Goal: Ask a question

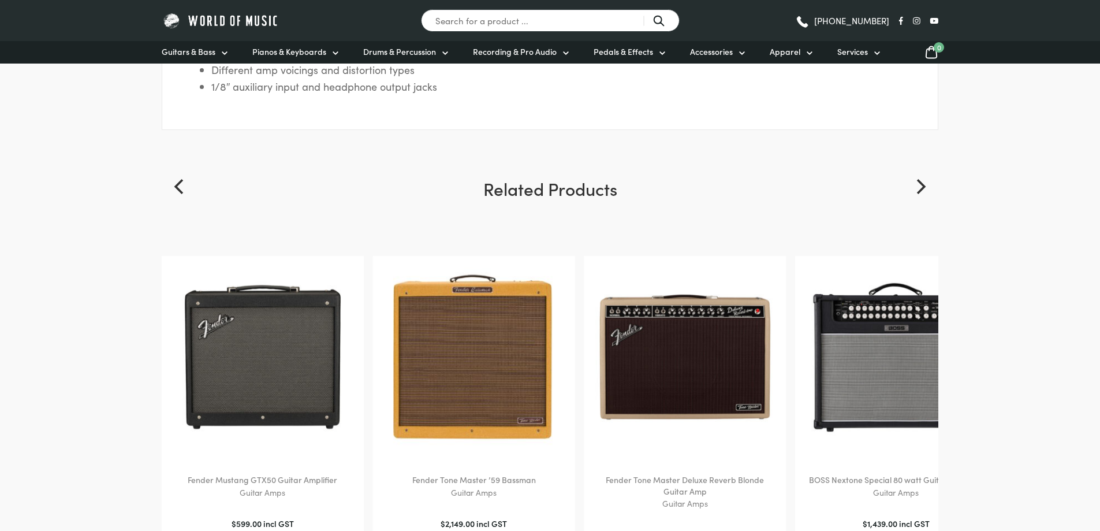
scroll to position [1097, 0]
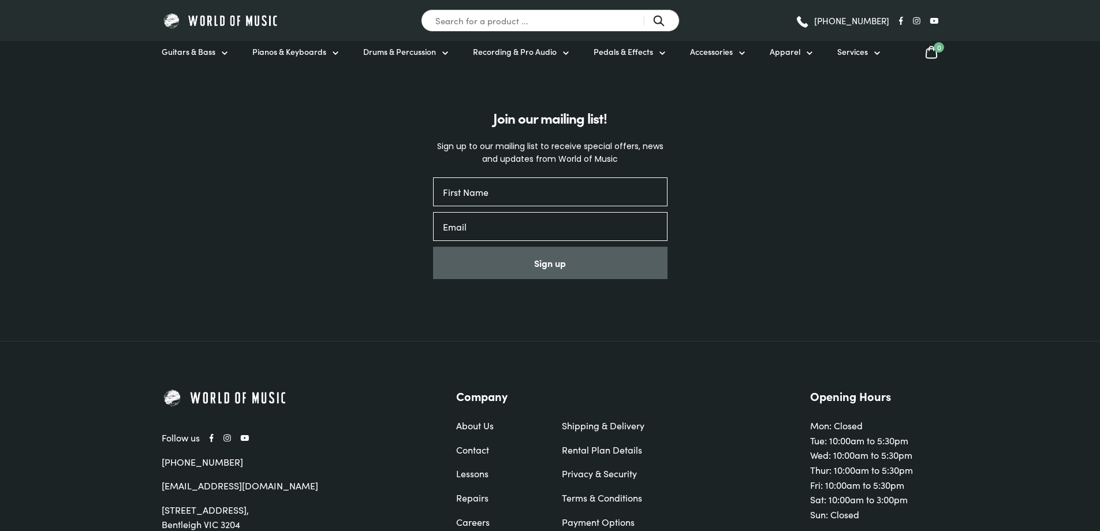
drag, startPoint x: 803, startPoint y: 211, endPoint x: 794, endPoint y: 211, distance: 8.7
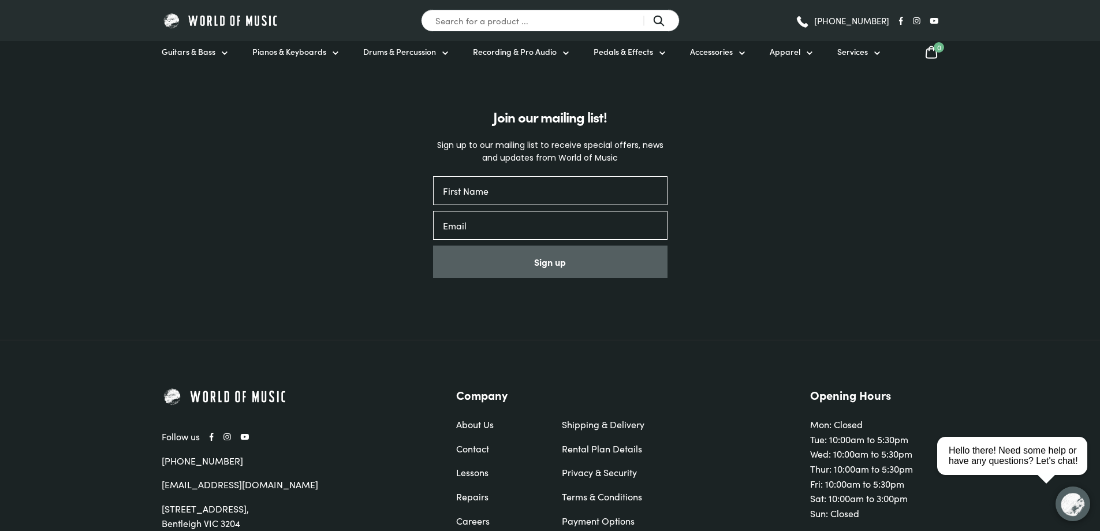
drag, startPoint x: 794, startPoint y: 211, endPoint x: 677, endPoint y: 278, distance: 134.5
click at [677, 278] on form "Join our mailing list! Sign up to our mailing list to receive special offers, n…" at bounding box center [550, 194] width 260 height 197
click at [471, 450] on link "Contact" at bounding box center [497, 448] width 83 height 15
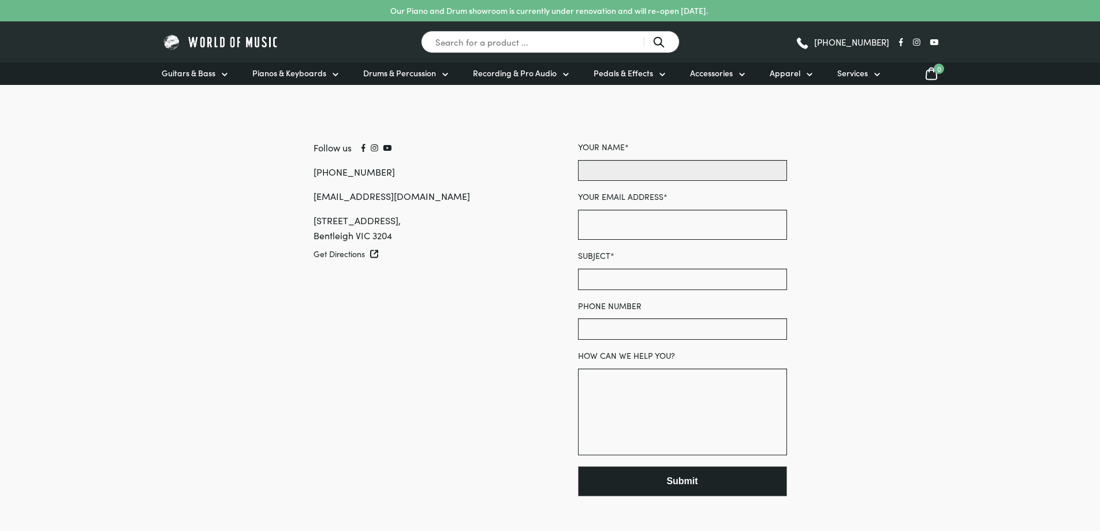
click at [731, 165] on input "Your name *" at bounding box center [682, 170] width 209 height 21
type input "[PERSON_NAME]"
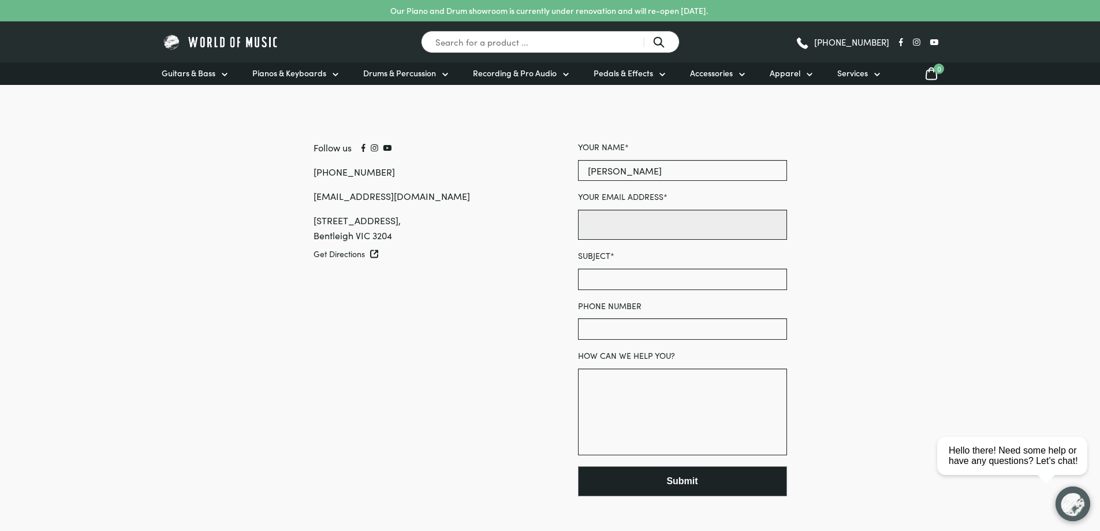
click at [669, 232] on input "Your email address *" at bounding box center [682, 225] width 209 height 30
type input "c"
type input "[EMAIL_ADDRESS][DOMAIN_NAME]"
click at [622, 275] on input "Subject *" at bounding box center [682, 279] width 209 height 21
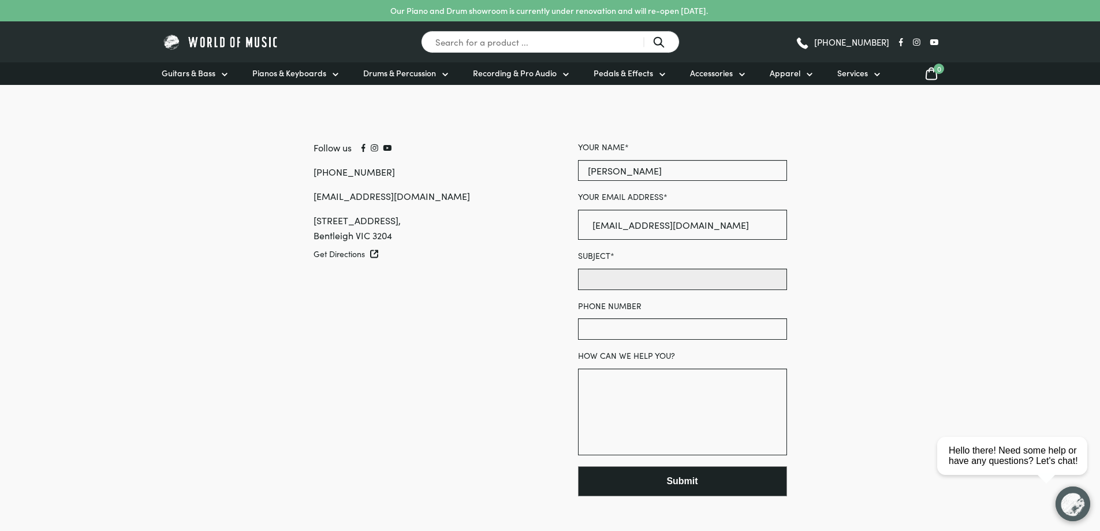
click at [727, 277] on input "Subject *" at bounding box center [682, 279] width 209 height 21
type input "School AMP enquiry"
click at [692, 319] on input "Phone number" at bounding box center [682, 328] width 209 height 21
paste input "4757 9003"
type input "4757 9003"
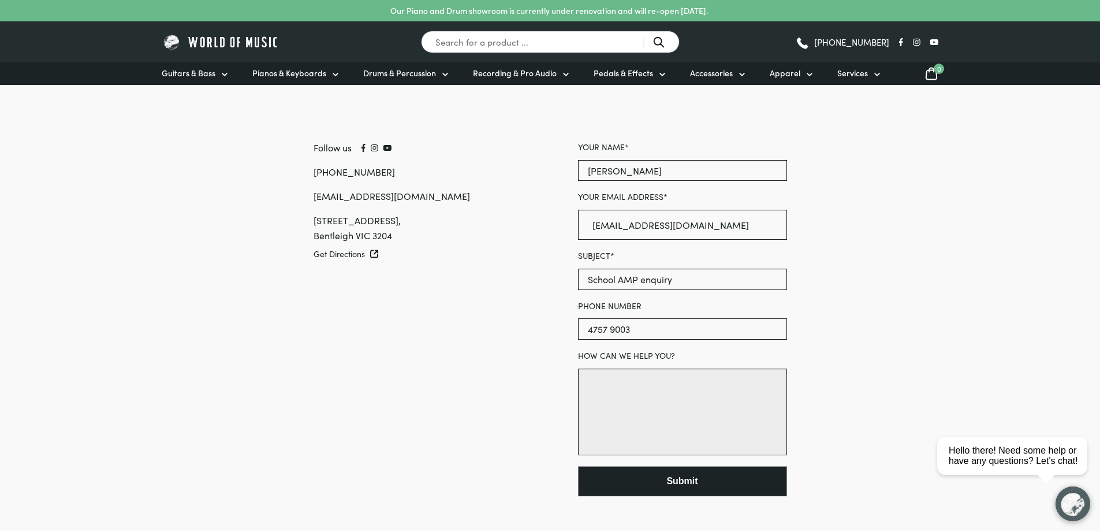
click at [602, 401] on textarea "How can we help you?" at bounding box center [682, 411] width 209 height 87
type textarea "H"
paste textarea "Fender Champion II 100 2×12″ Combo Guitar Amplifier"
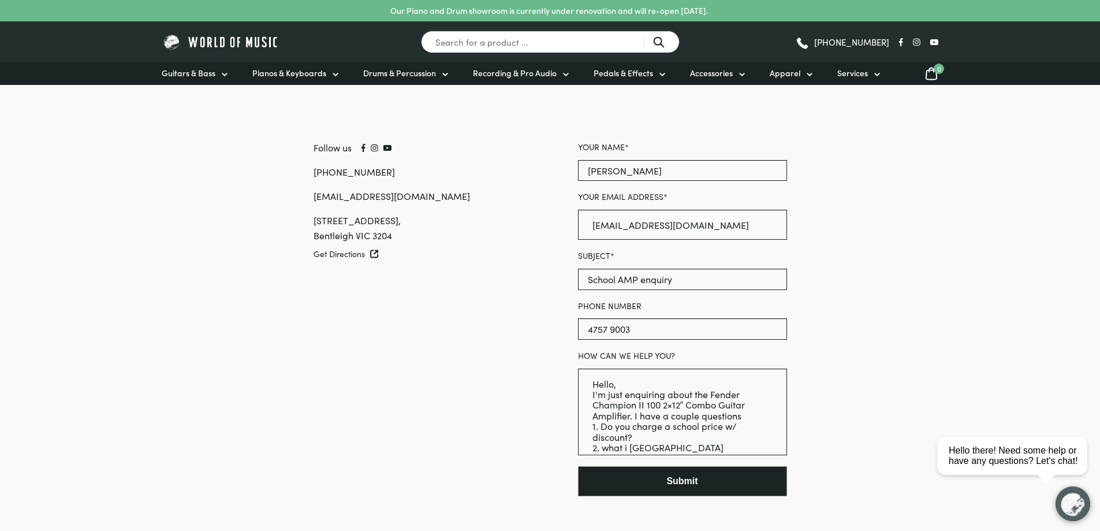
drag, startPoint x: 637, startPoint y: 450, endPoint x: 509, endPoint y: 293, distance: 201.9
click at [509, 293] on div "Follow us [PHONE_NUMBER] [EMAIL_ADDRESS][DOMAIN_NAME] [STREET_ADDRESS] Get Dire…" at bounding box center [522, 326] width 529 height 482
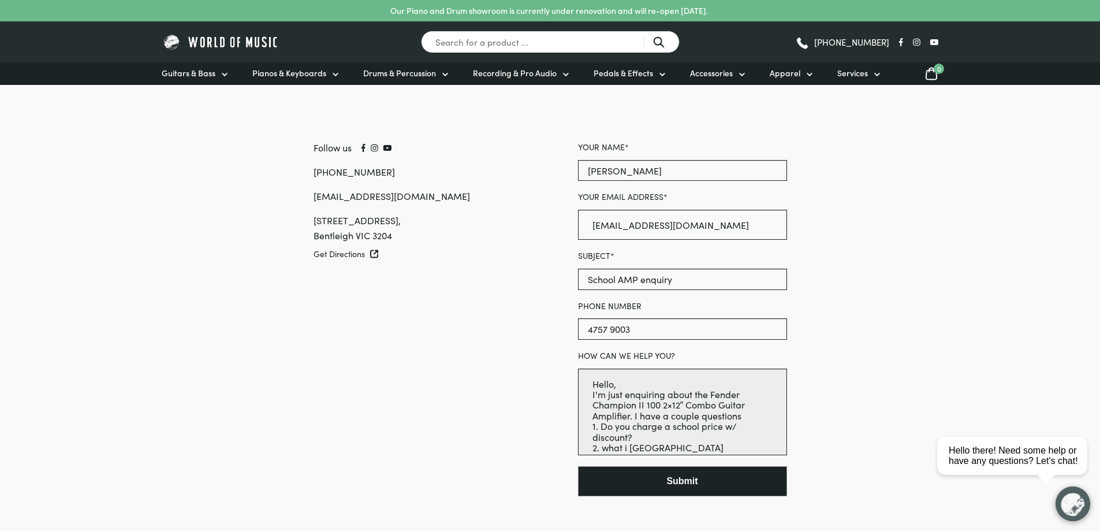
click at [628, 449] on textarea "Hello, I'm just enquiring about the Fender Champion II 100 2×12″ Combo Guitar A…" at bounding box center [682, 411] width 209 height 87
click at [685, 452] on textarea "Hello, I'm just enquiring about the Fender Champion II 100 2×12″ Combo Guitar A…" at bounding box center [682, 411] width 209 height 87
click at [607, 452] on textarea "Hello, I'm just enquiring about the Fender Champion II 100 2×12″ Combo Guitar A…" at bounding box center [682, 411] width 209 height 87
click at [679, 445] on textarea "Hello, I'm just enquiring about the Fender Champion II 100 2×12″ Combo Guitar A…" at bounding box center [682, 411] width 209 height 87
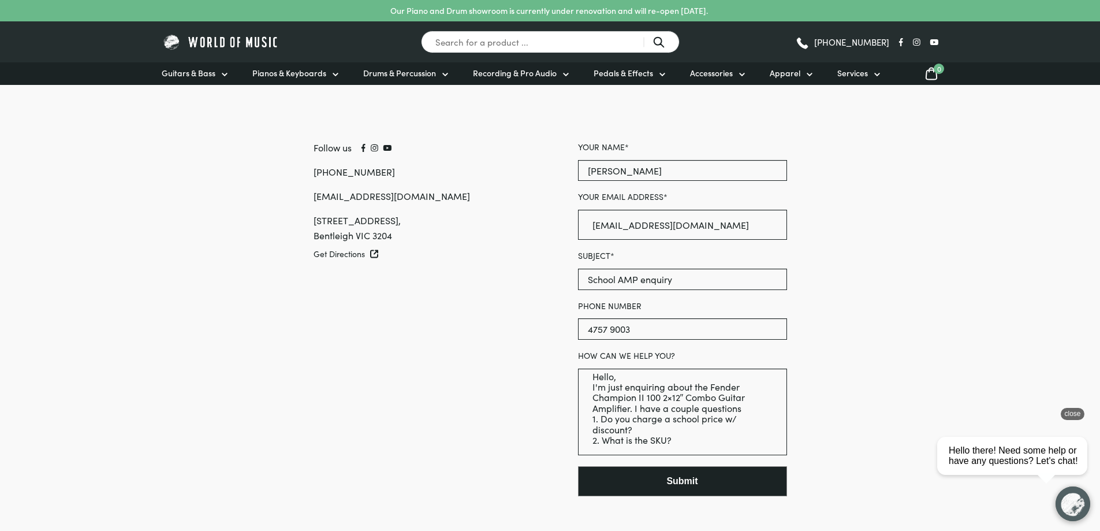
click at [1080, 410] on div "close" at bounding box center [1073, 414] width 24 height 12
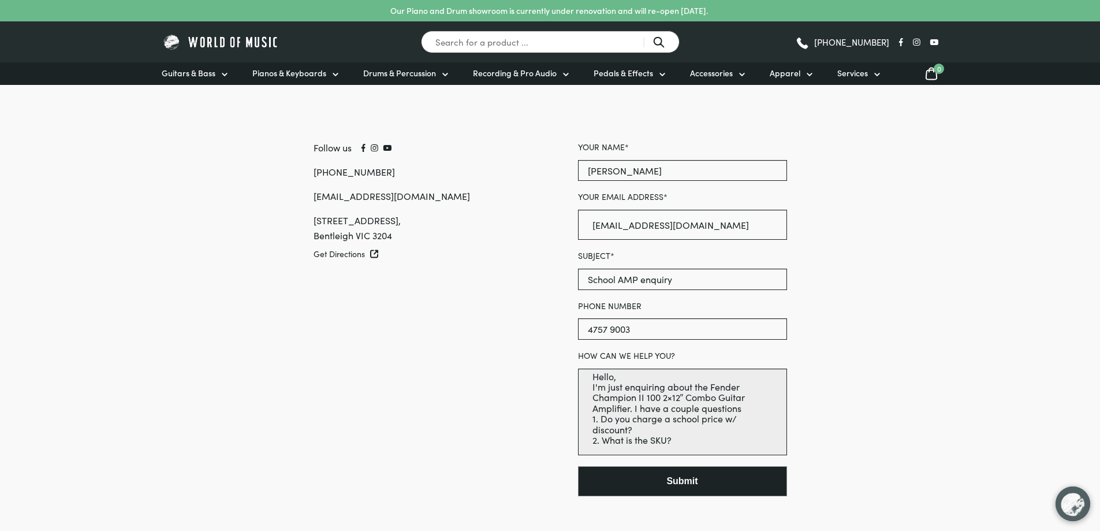
scroll to position [18, 0]
drag, startPoint x: 633, startPoint y: 409, endPoint x: 687, endPoint y: 449, distance: 66.9
click at [687, 449] on textarea "Hello, I'm just enquiring about the Fender Champion II 100 2×12″ Combo Guitar A…" at bounding box center [682, 411] width 209 height 87
paste textarea "Do you have an education price or discount? What is the SKU number? Will there …"
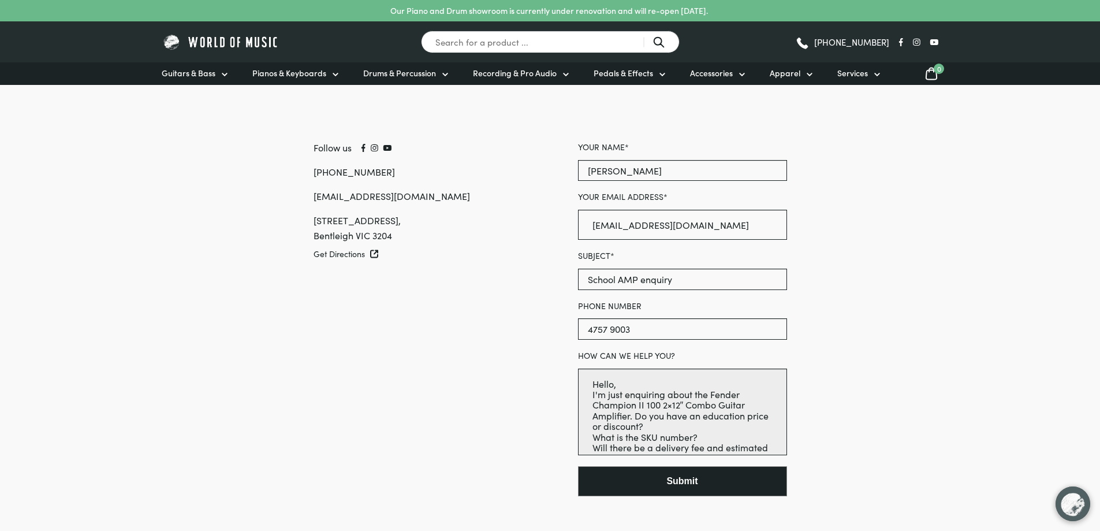
click at [628, 420] on textarea "Hello, I'm just enquiring about the Fender Champion II 100 2×12″ Combo Guitar A…" at bounding box center [682, 411] width 209 height 87
click at [635, 421] on textarea "Hello, I'm just enquiring about the Fender Champion II 100 2×12″ Combo Guitar A…" at bounding box center [682, 411] width 209 height 87
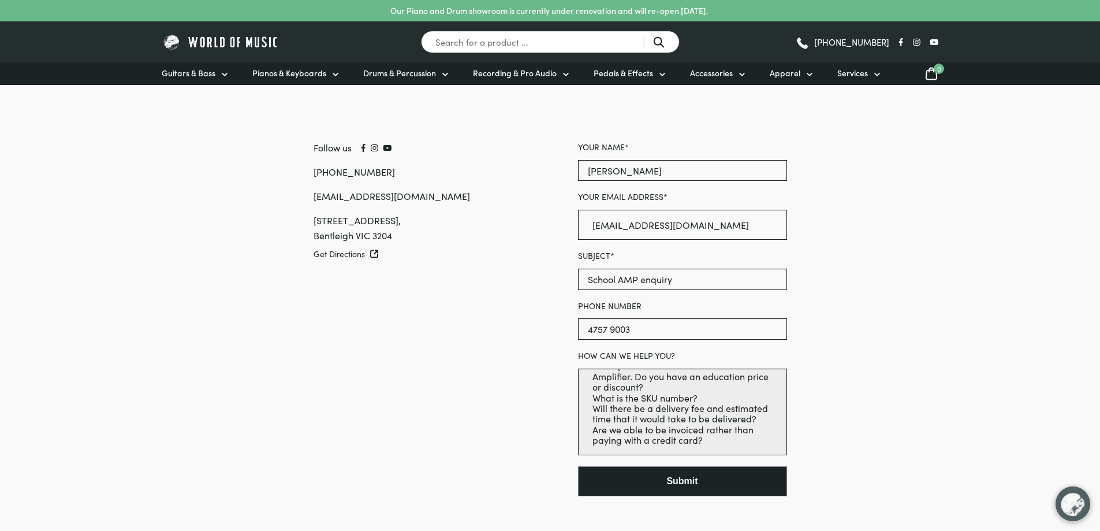
click at [720, 436] on textarea "Hello, I'm just enquiring about the Fender Champion II 100 2×12″ Combo Guitar A…" at bounding box center [682, 411] width 209 height 87
type textarea "Hello, I'm just enquiring about the Fender Champion II 100 2×12″ Combo Guitar A…"
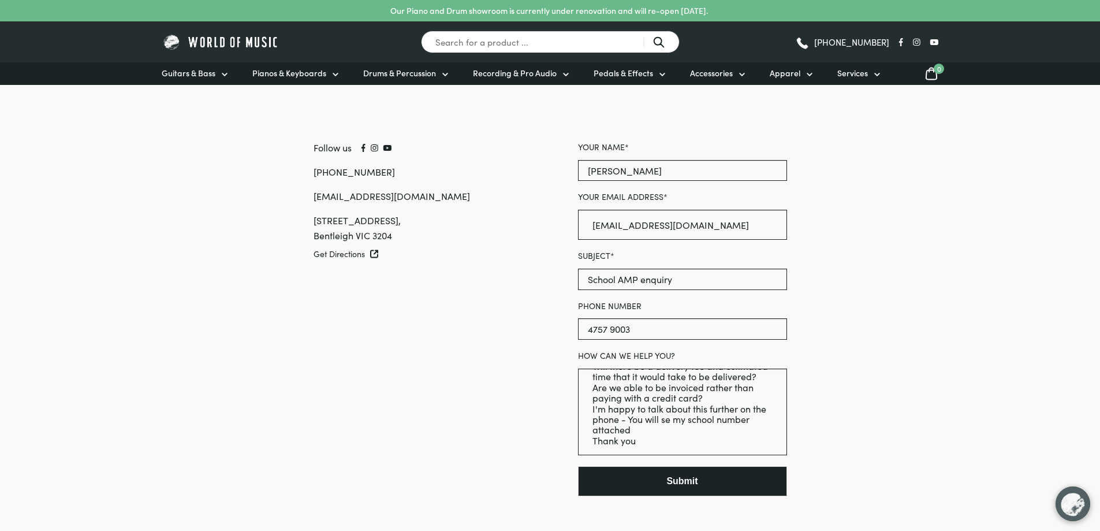
click at [630, 471] on button "Submit" at bounding box center [682, 481] width 209 height 30
click at [680, 478] on button "Submit" at bounding box center [682, 481] width 209 height 30
click at [736, 490] on button "Submit" at bounding box center [682, 481] width 209 height 30
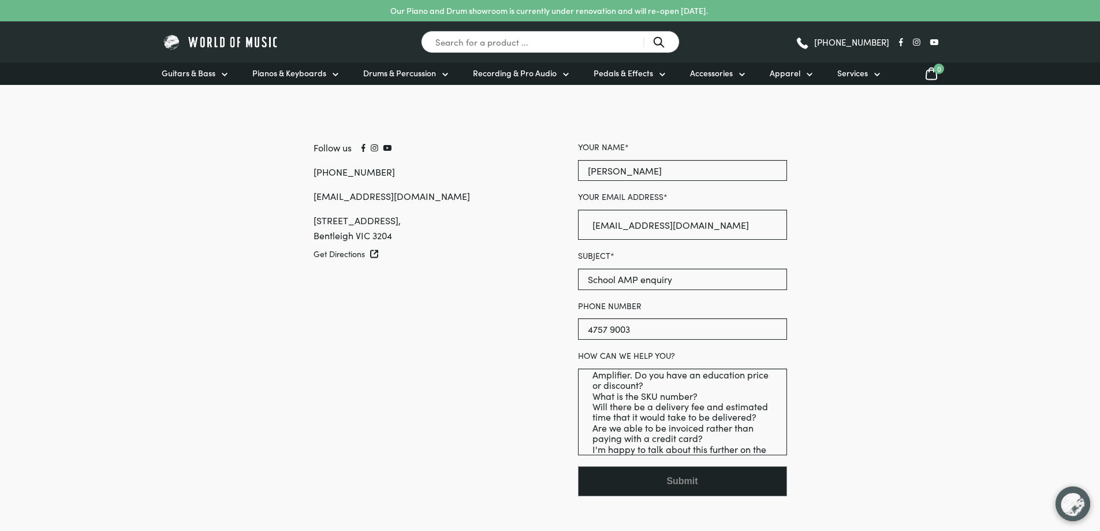
scroll to position [0, 0]
click at [691, 487] on button "Submit" at bounding box center [682, 481] width 209 height 30
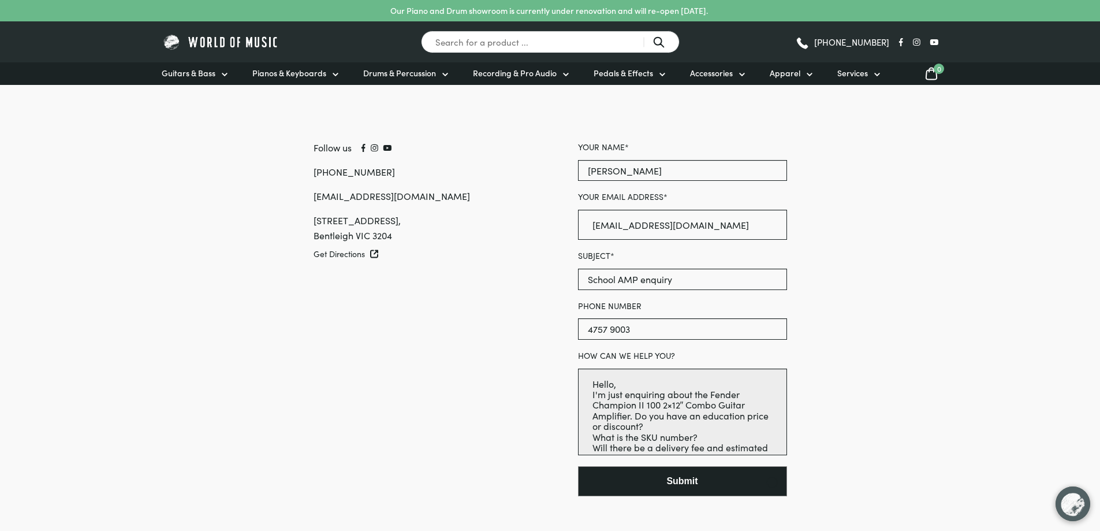
scroll to position [92, 0]
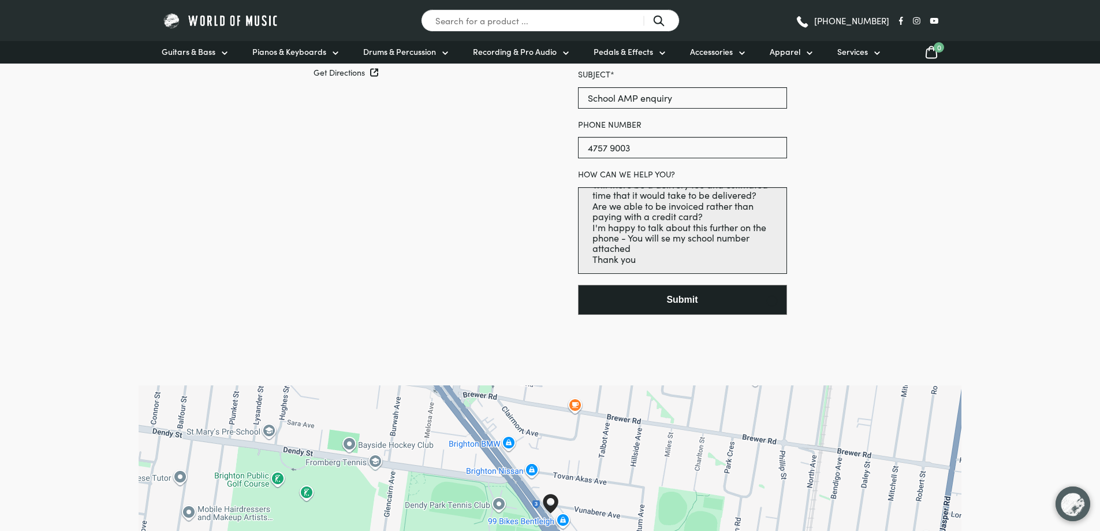
drag, startPoint x: 586, startPoint y: 382, endPoint x: 706, endPoint y: 536, distance: 195.4
click at [706, 530] on html "Our Piano and Drum showroom is currently under renovation and will re-open [DAT…" at bounding box center [550, 534] width 1100 height 1431
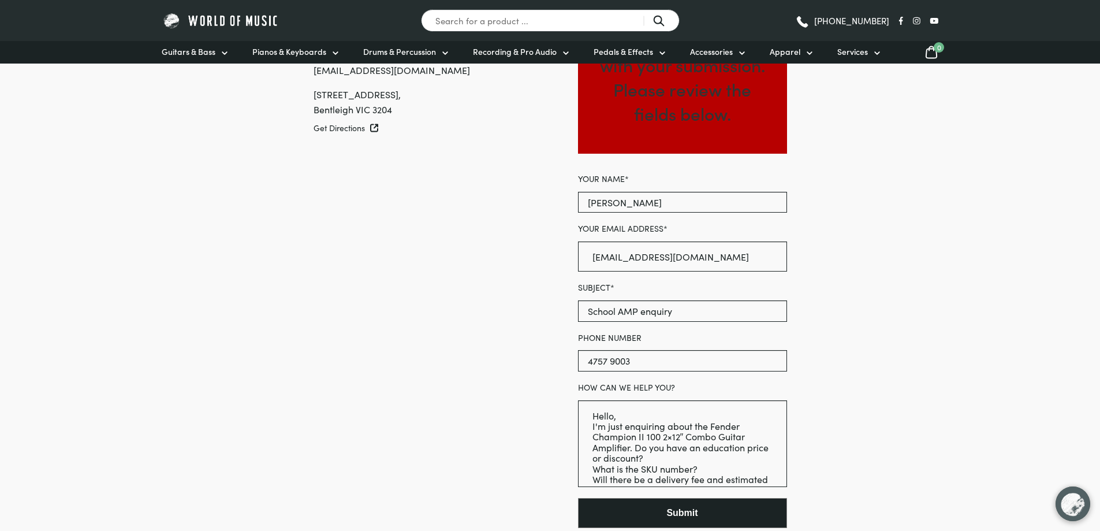
scroll to position [173, 0]
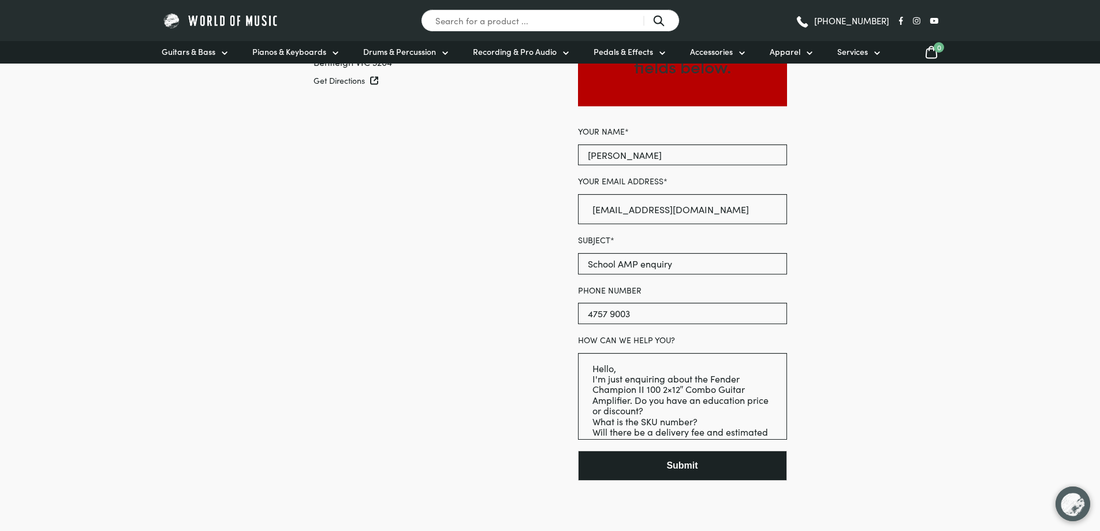
click at [744, 463] on button "Submit" at bounding box center [682, 465] width 209 height 30
click at [733, 459] on button "Submit" at bounding box center [682, 465] width 209 height 30
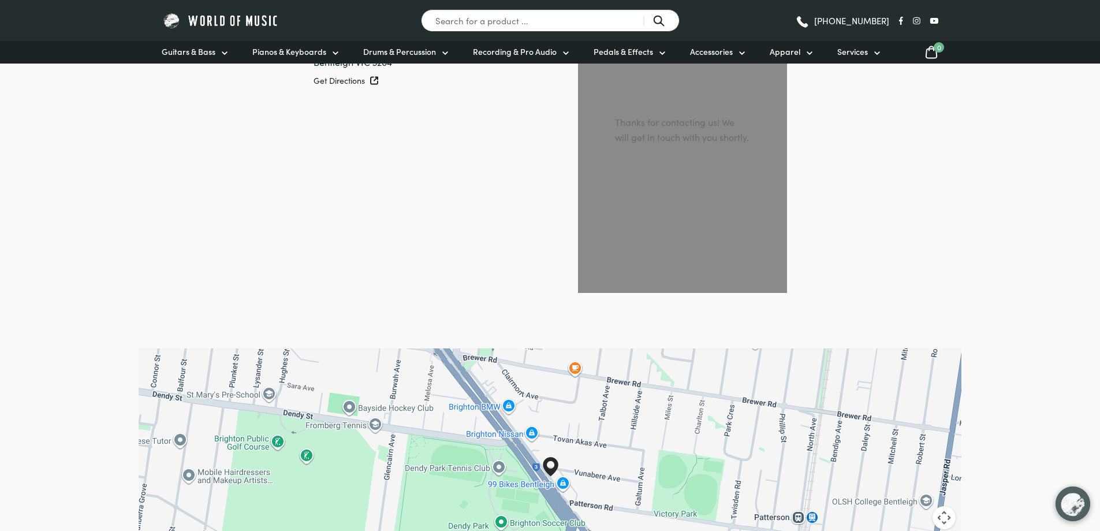
click at [594, 366] on div at bounding box center [550, 478] width 823 height 260
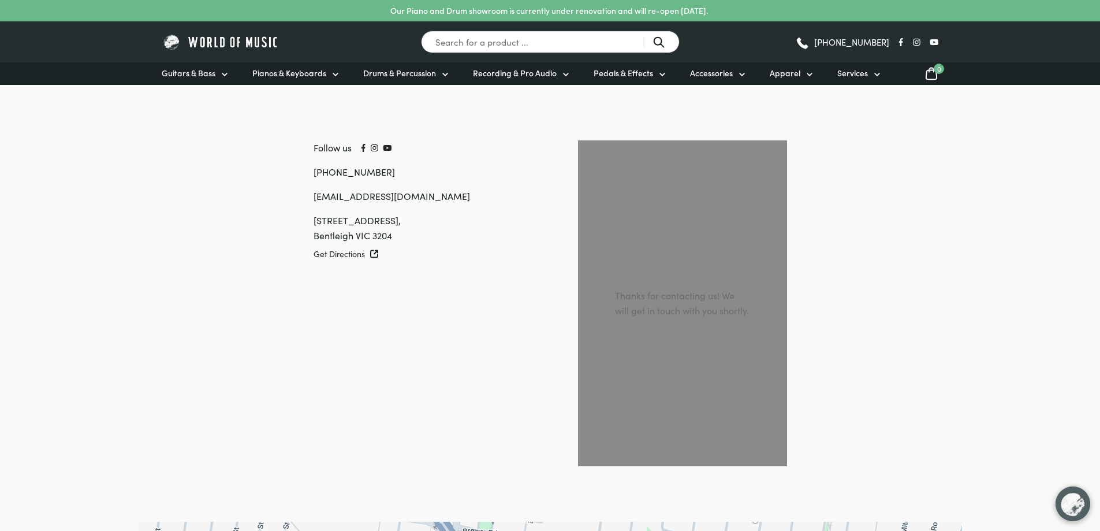
click at [619, 349] on div "Thanks for contacting us! We will get in touch with you shortly." at bounding box center [683, 303] width 172 height 178
click at [483, 346] on div "Follow us [PHONE_NUMBER] [EMAIL_ADDRESS][DOMAIN_NAME] [STREET_ADDRESS] Get Dire…" at bounding box center [522, 303] width 529 height 437
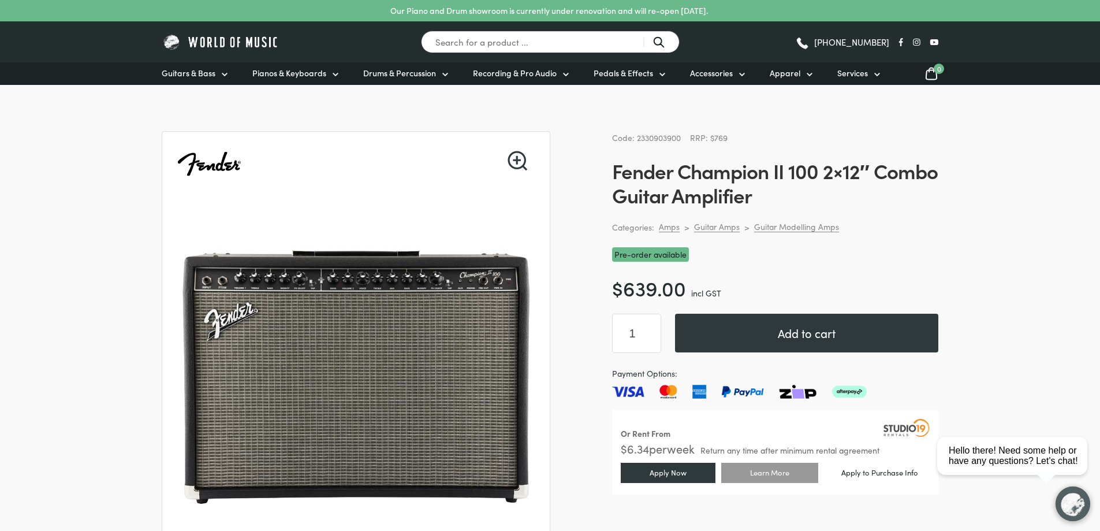
drag, startPoint x: 752, startPoint y: 197, endPoint x: 610, endPoint y: 160, distance: 146.4
drag, startPoint x: 610, startPoint y: 163, endPoint x: 718, endPoint y: 177, distance: 109.4
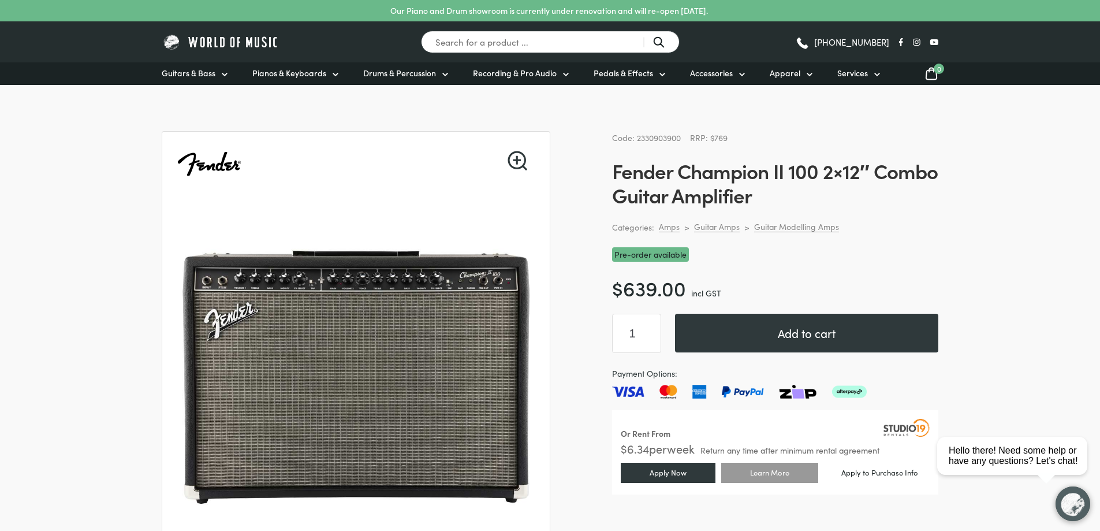
click at [785, 189] on h1 "Fender Champion II 100 2×12″ Combo Guitar Amplifier" at bounding box center [775, 182] width 326 height 49
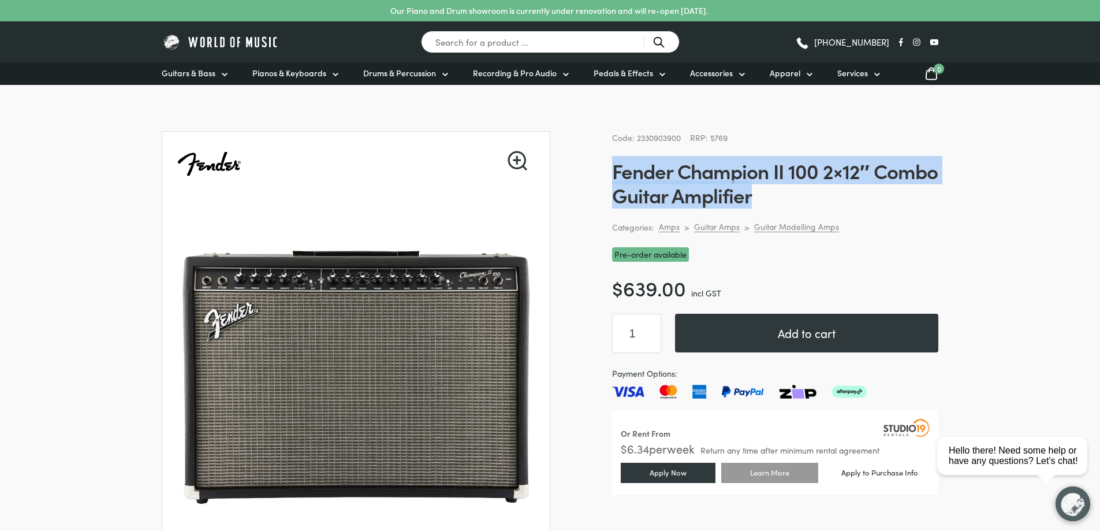
drag, startPoint x: 758, startPoint y: 196, endPoint x: 613, endPoint y: 159, distance: 149.7
click at [613, 159] on h1 "Fender Champion II 100 2×12″ Combo Guitar Amplifier" at bounding box center [775, 182] width 326 height 49
copy h1 "Fender Champion II 100 2×12″ Combo Guitar Amplifier"
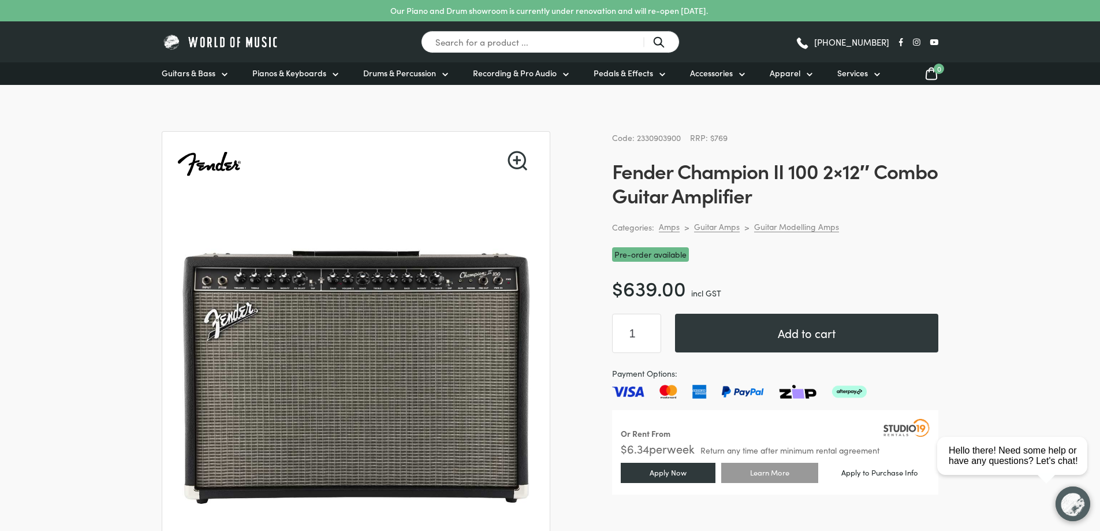
drag, startPoint x: 16, startPoint y: 146, endPoint x: 25, endPoint y: 145, distance: 9.3
